Goal: Task Accomplishment & Management: Manage account settings

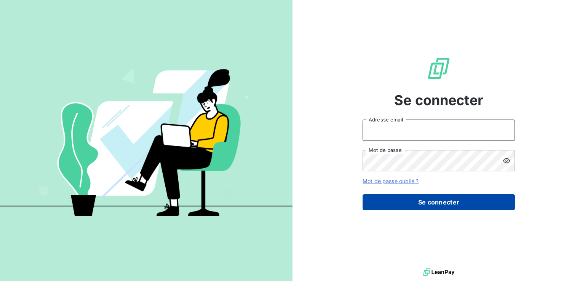
type input "[EMAIL_ADDRESS][DOMAIN_NAME]"
click at [395, 198] on button "Se connecter" at bounding box center [439, 202] width 152 height 16
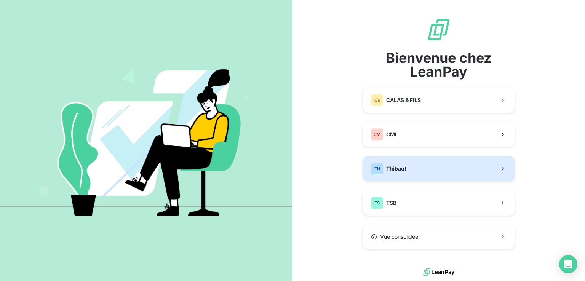
click at [413, 170] on button "TH Thibaut" at bounding box center [439, 168] width 152 height 25
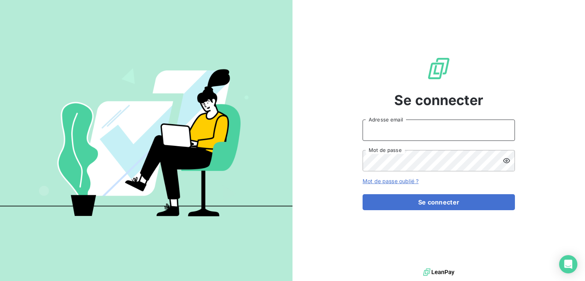
type input "[EMAIL_ADDRESS][DOMAIN_NAME]"
